Goal: Find specific page/section: Find specific page/section

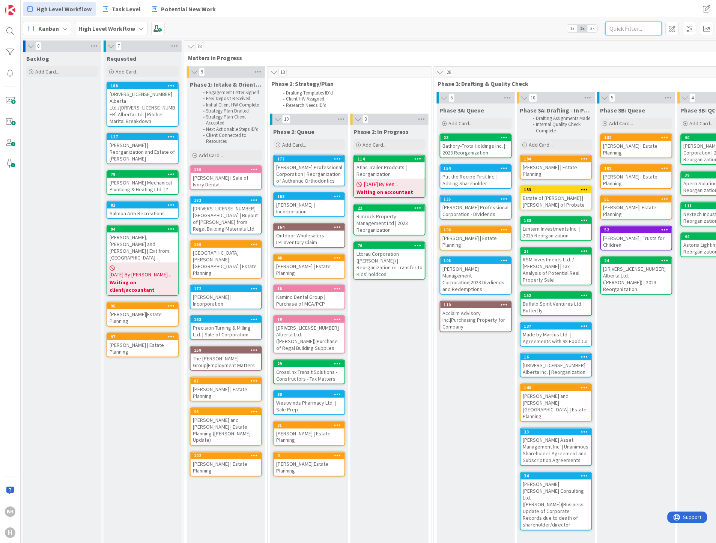
click at [642, 32] on input "text" at bounding box center [633, 29] width 56 height 14
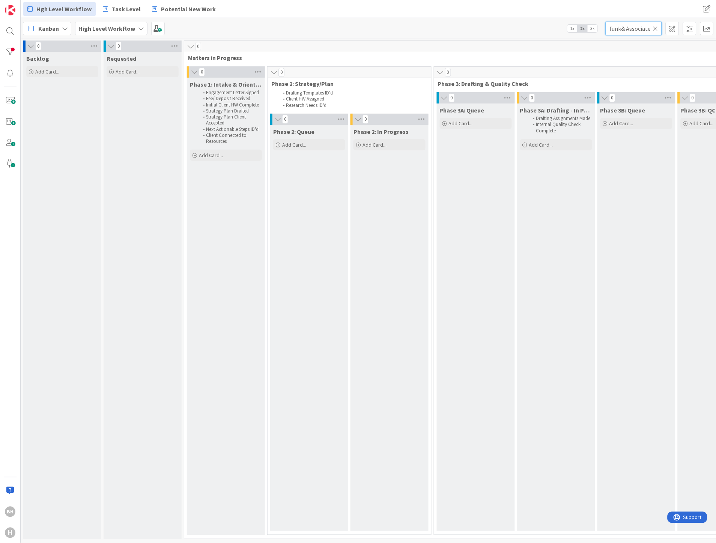
click at [640, 31] on input "funk& Associates" at bounding box center [633, 29] width 56 height 14
type input "funk"
click at [108, 27] on b "High Level Workflow" at bounding box center [106, 29] width 57 height 8
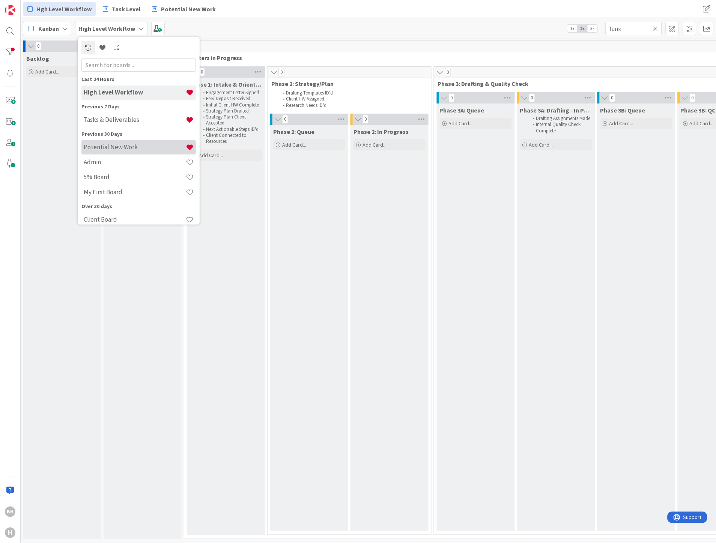
click at [100, 141] on div "Potential New Work" at bounding box center [138, 147] width 114 height 14
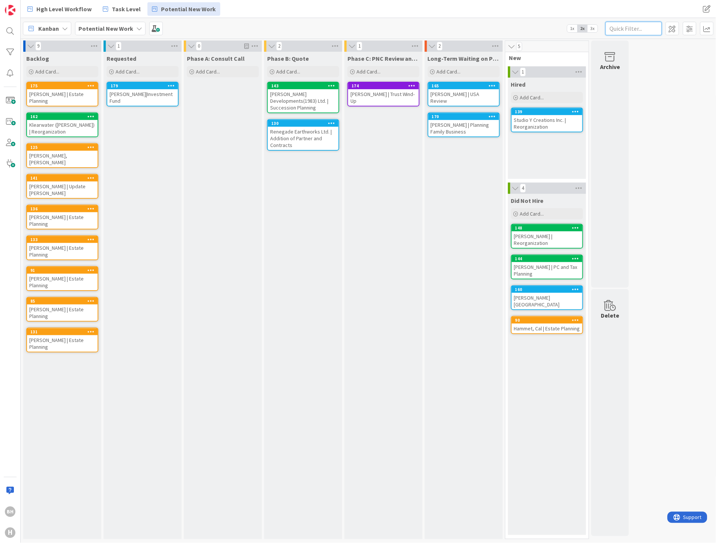
click at [619, 29] on input "text" at bounding box center [633, 29] width 56 height 14
type input "funk"
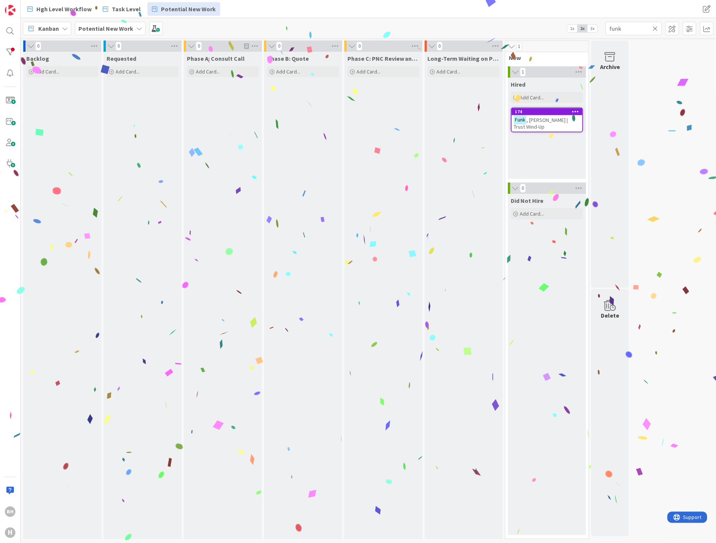
click at [111, 26] on b "Potential New Work" at bounding box center [105, 29] width 55 height 8
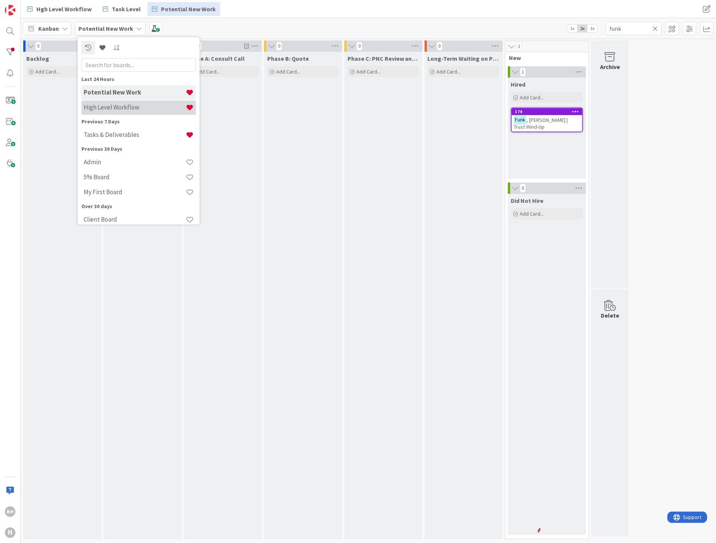
click at [102, 104] on h4 "High Level Workflow" at bounding box center [135, 108] width 102 height 8
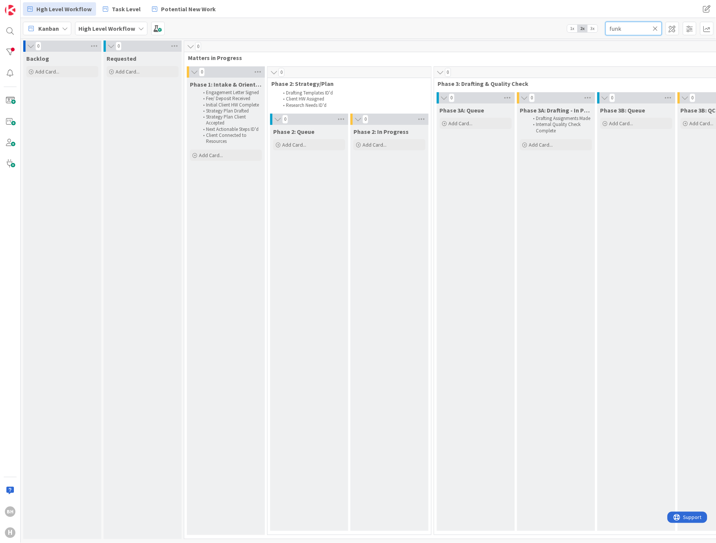
click at [635, 32] on input "funk" at bounding box center [633, 29] width 56 height 14
click at [653, 29] on icon at bounding box center [655, 28] width 5 height 7
click at [631, 29] on input "text" at bounding box center [633, 29] width 56 height 14
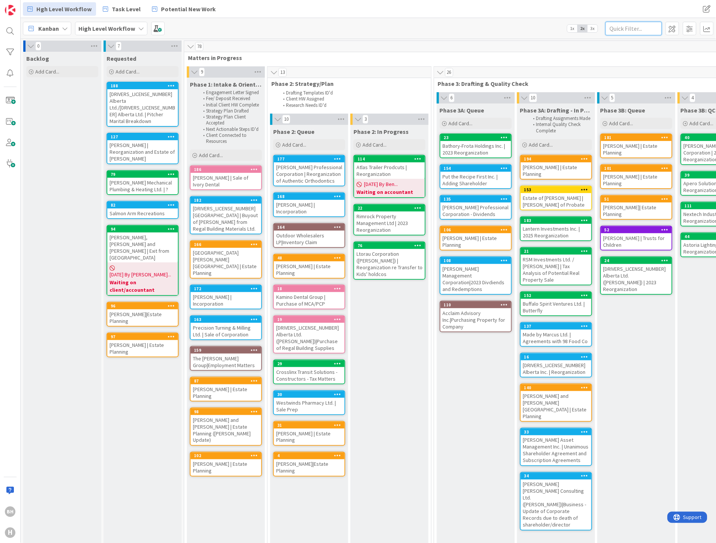
click at [631, 29] on input "text" at bounding box center [633, 29] width 56 height 14
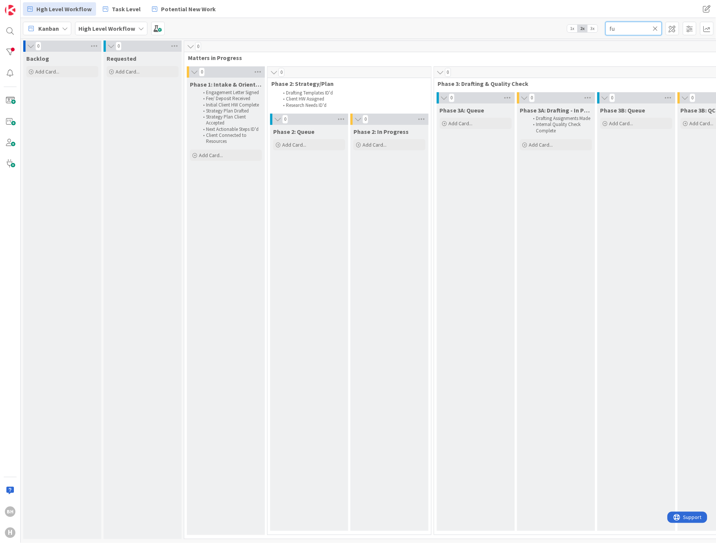
type input "f"
